Goal: Navigation & Orientation: Find specific page/section

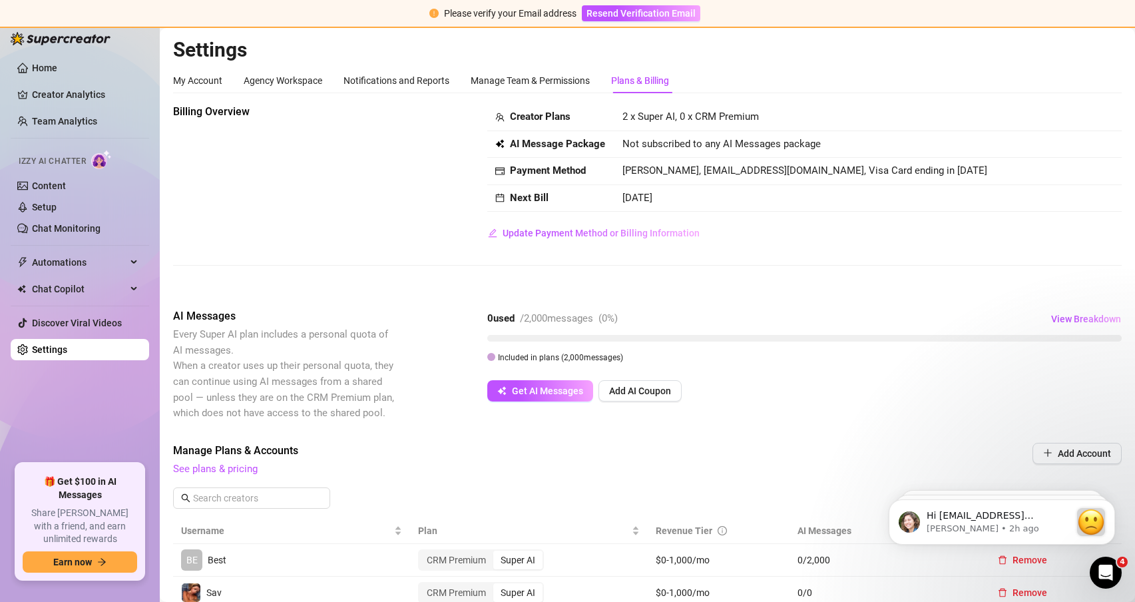
click at [306, 227] on div "Billing Overview Creator Plans 2 x Super AI, 0 x CRM Premium AI Message Package…" at bounding box center [647, 174] width 948 height 140
click at [306, 228] on div "Billing Overview Creator Plans 2 x Super AI, 0 x CRM Premium AI Message Package…" at bounding box center [647, 174] width 948 height 140
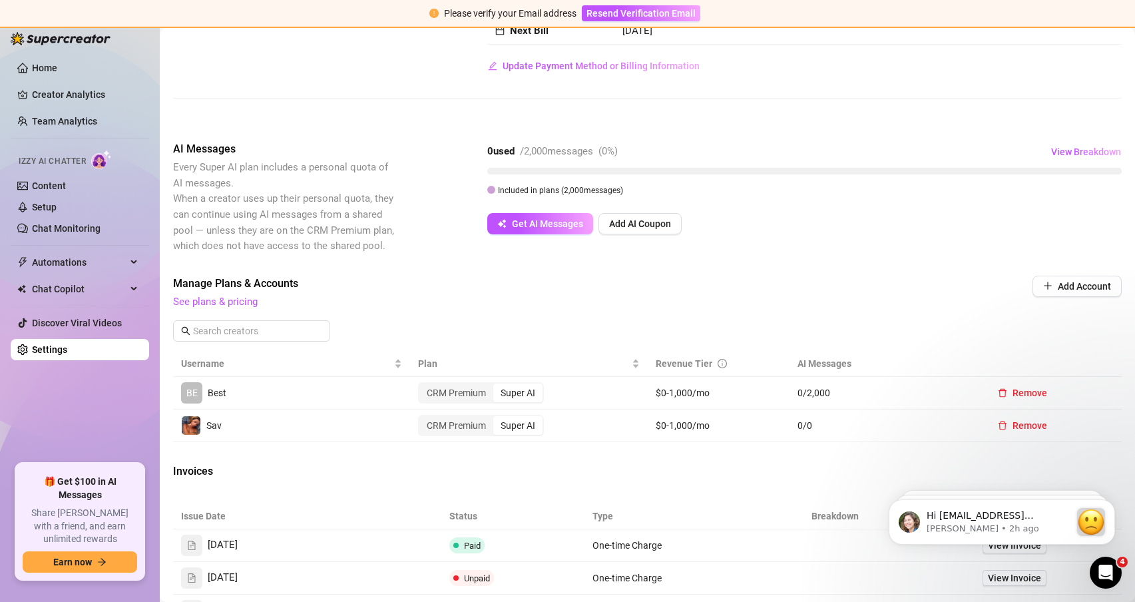
scroll to position [180, 0]
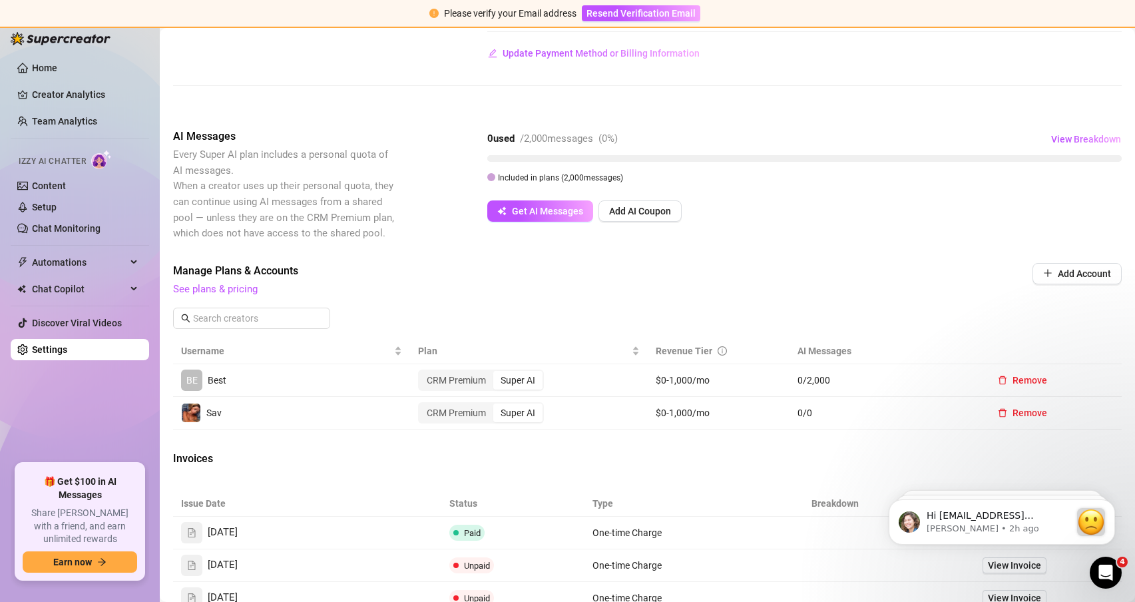
click at [597, 86] on div at bounding box center [647, 85] width 948 height 1
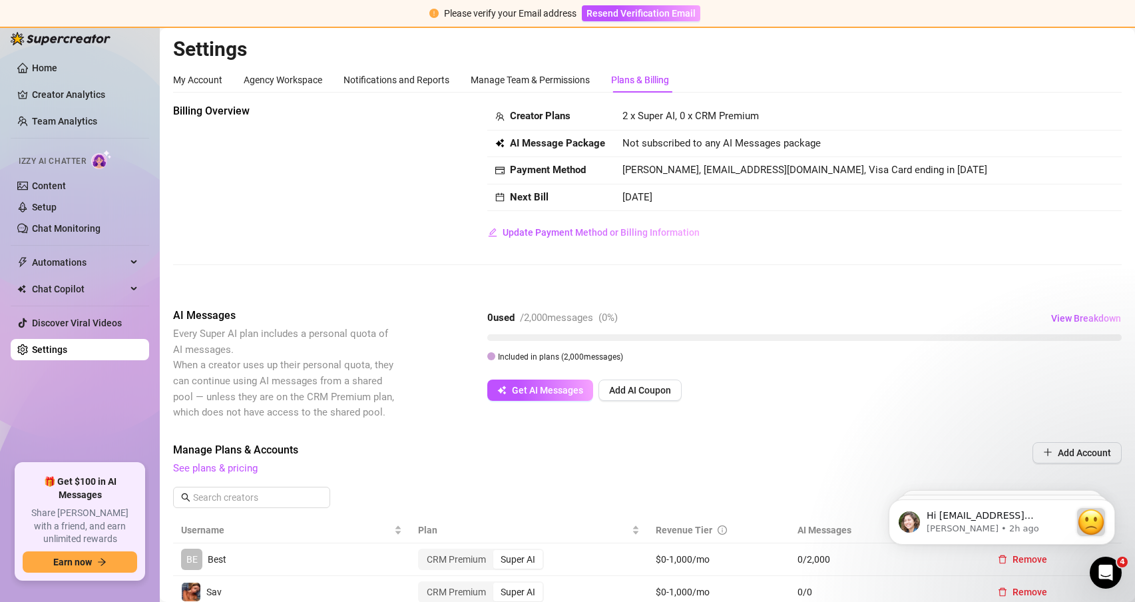
scroll to position [0, 0]
click at [48, 63] on link "Home" at bounding box center [44, 68] width 25 height 11
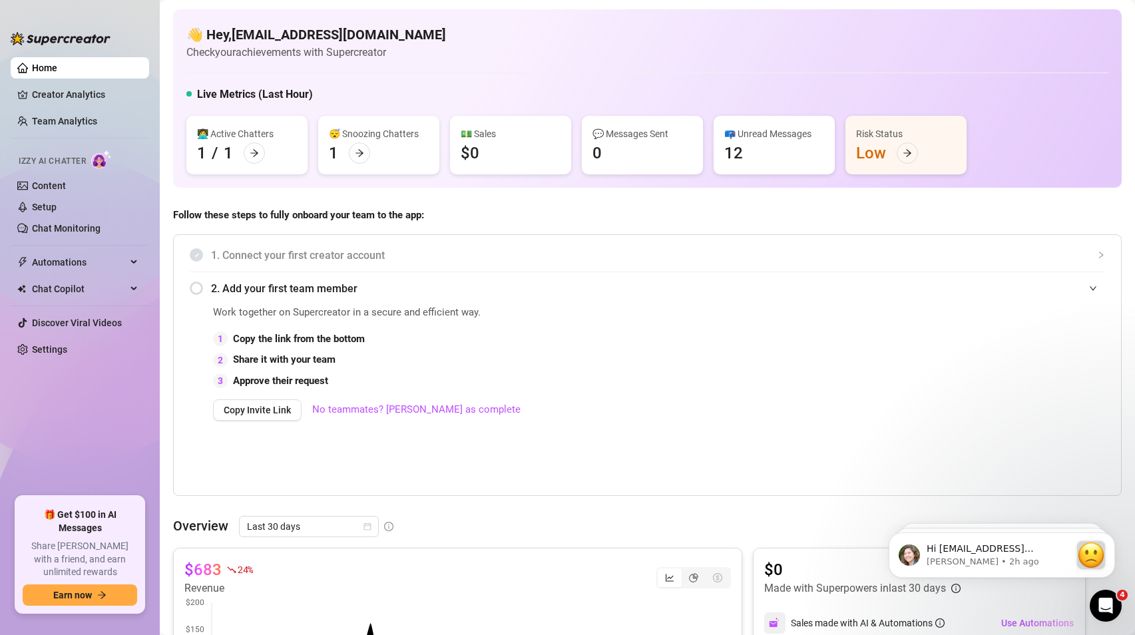
click at [85, 88] on link "Creator Analytics" at bounding box center [85, 94] width 106 height 21
click at [57, 73] on link "Home" at bounding box center [44, 68] width 25 height 11
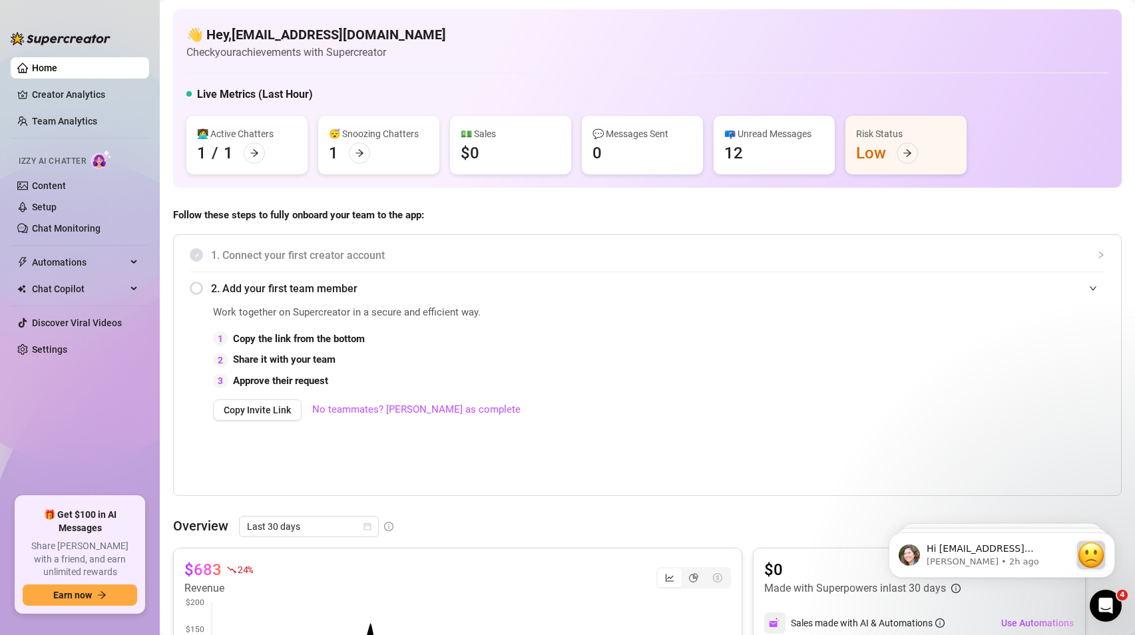
click at [57, 73] on link "Home" at bounding box center [44, 68] width 25 height 11
click at [80, 89] on link "Creator Analytics" at bounding box center [85, 94] width 106 height 21
click at [79, 89] on link "Creator Analytics" at bounding box center [85, 94] width 106 height 21
click at [57, 73] on link "Home" at bounding box center [44, 68] width 25 height 11
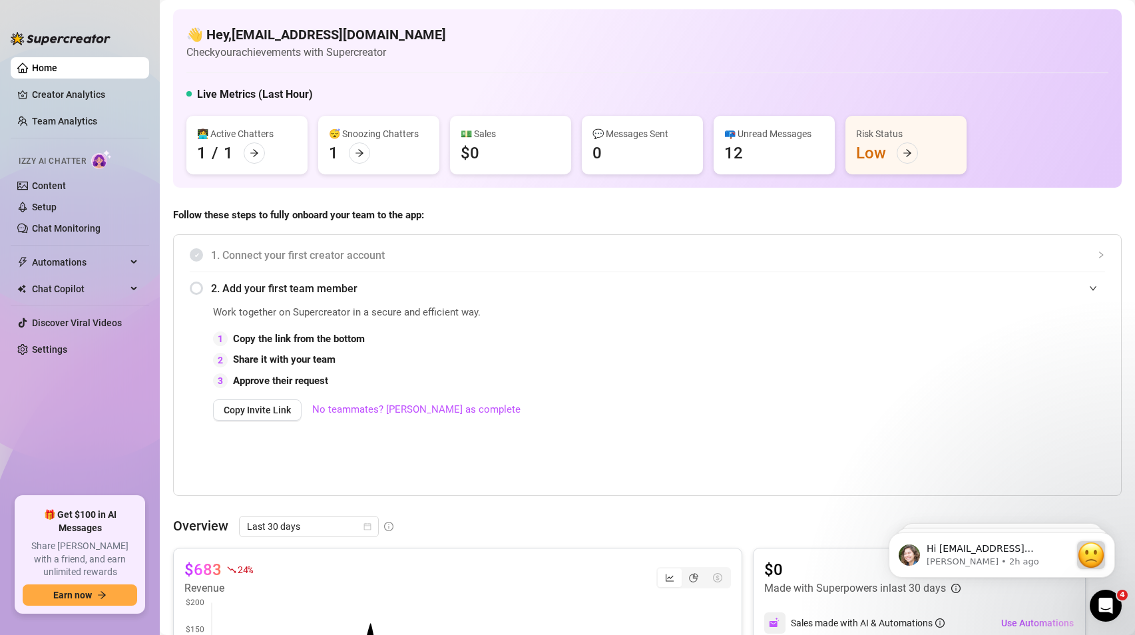
click at [57, 73] on link "Home" at bounding box center [44, 68] width 25 height 11
